Goal: Information Seeking & Learning: Learn about a topic

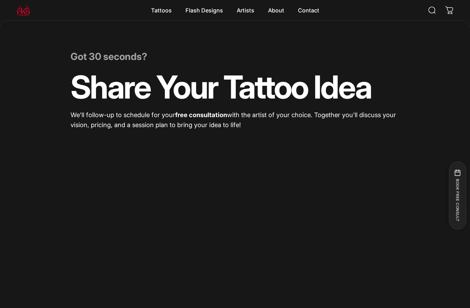
scroll to position [56, 0]
click at [247, 12] on magnet-element "Artists Artists" at bounding box center [245, 10] width 31 height 14
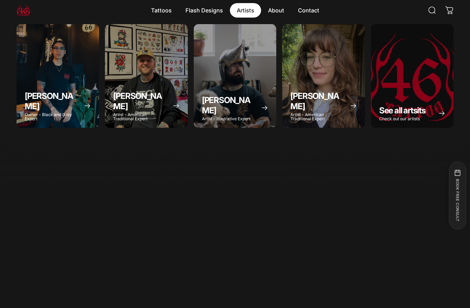
click at [49, 113] on p "Owner - Black and Grey Expert" at bounding box center [52, 117] width 54 height 8
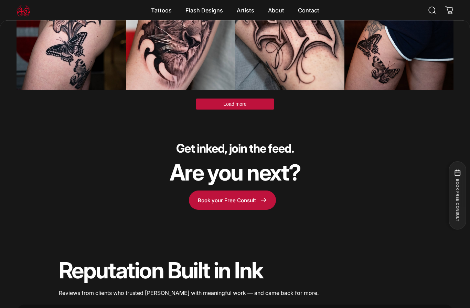
scroll to position [2156, 0]
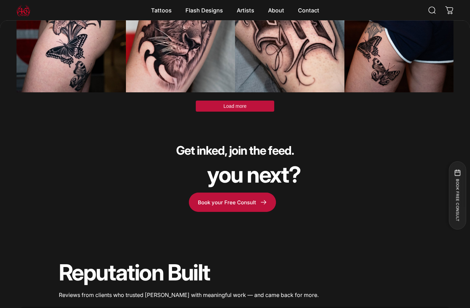
click at [262, 101] on button "Load more" at bounding box center [235, 106] width 78 height 11
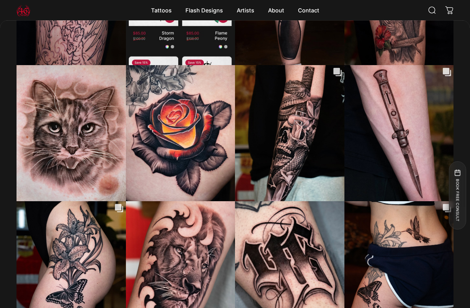
scroll to position [1910, 0]
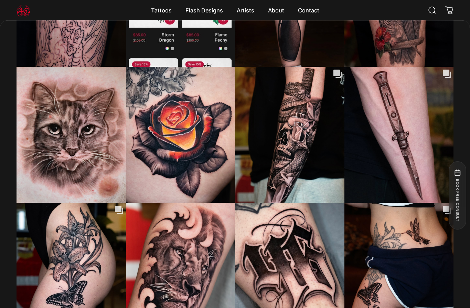
click at [251, 11] on magnet-element "Artists Artists" at bounding box center [245, 10] width 31 height 14
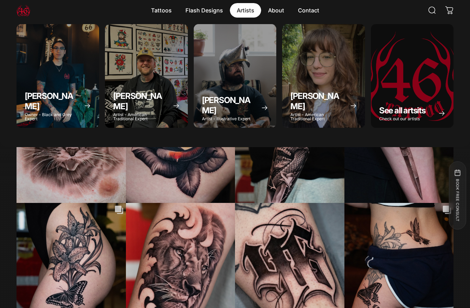
click at [323, 118] on p "Artist - American Traditional Expert" at bounding box center [318, 117] width 54 height 8
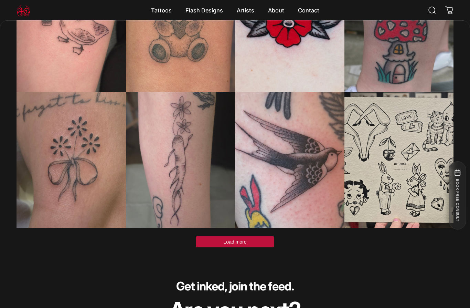
scroll to position [1718, 0]
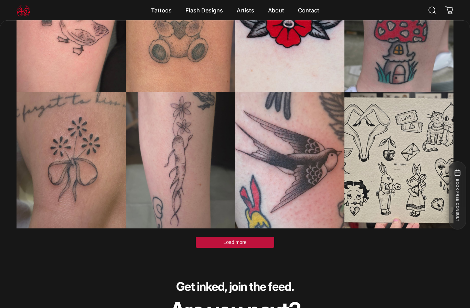
click at [268, 239] on button "Load more" at bounding box center [235, 241] width 78 height 11
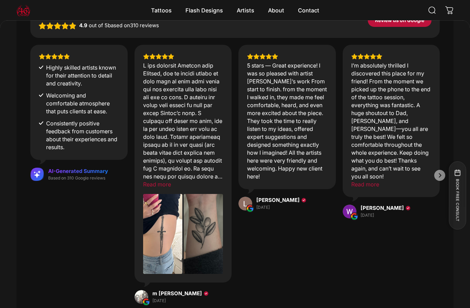
scroll to position [2715, 0]
